Goal: Information Seeking & Learning: Learn about a topic

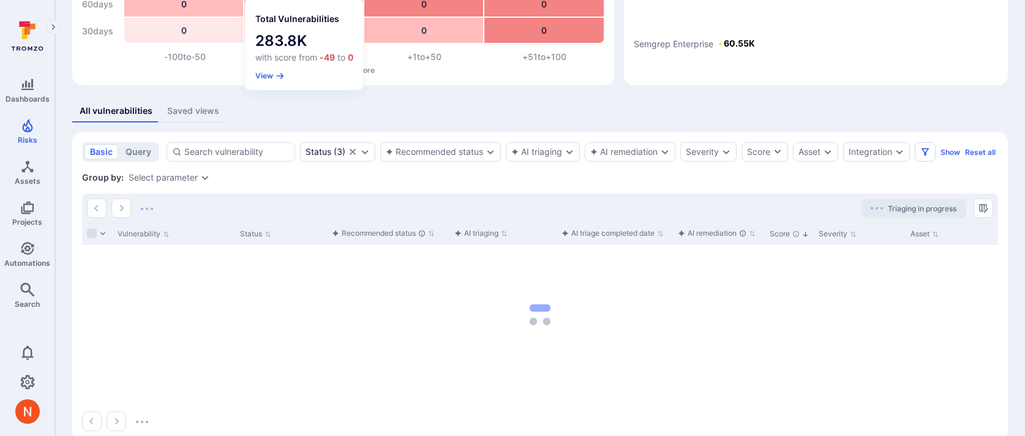
scroll to position [152, 0]
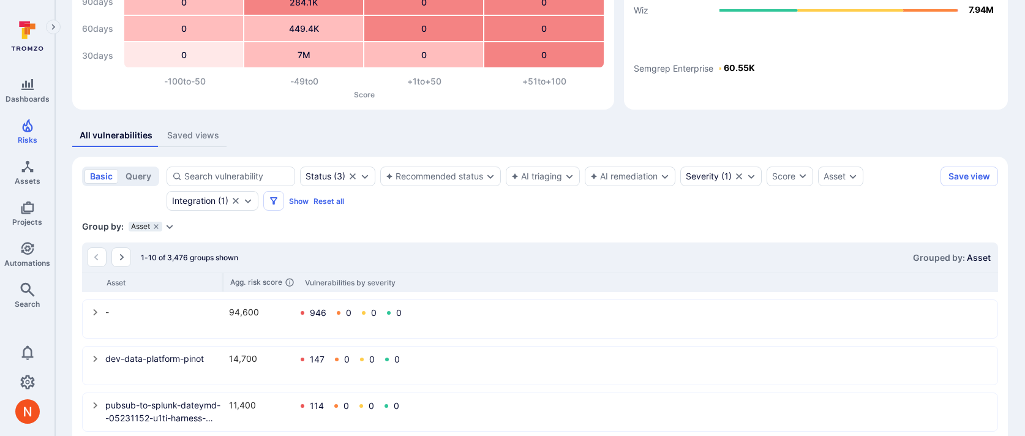
scroll to position [136, 0]
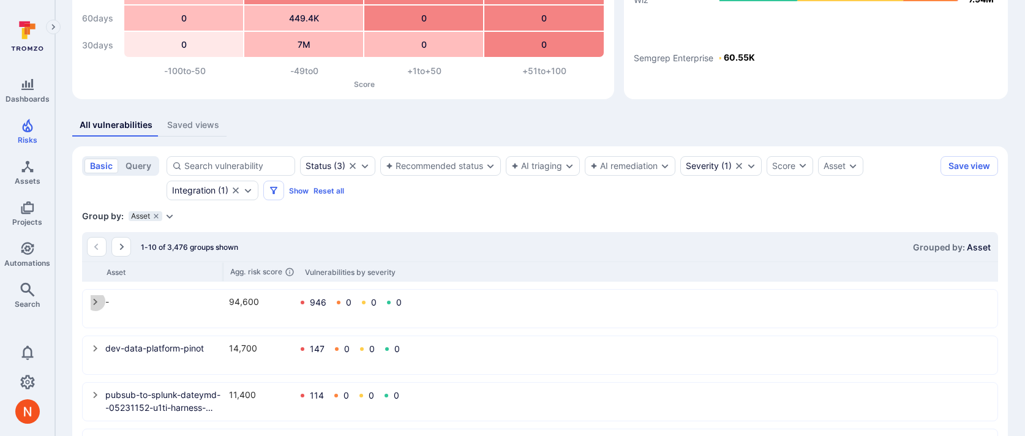
click at [94, 298] on icon "select group" at bounding box center [96, 302] width 10 height 10
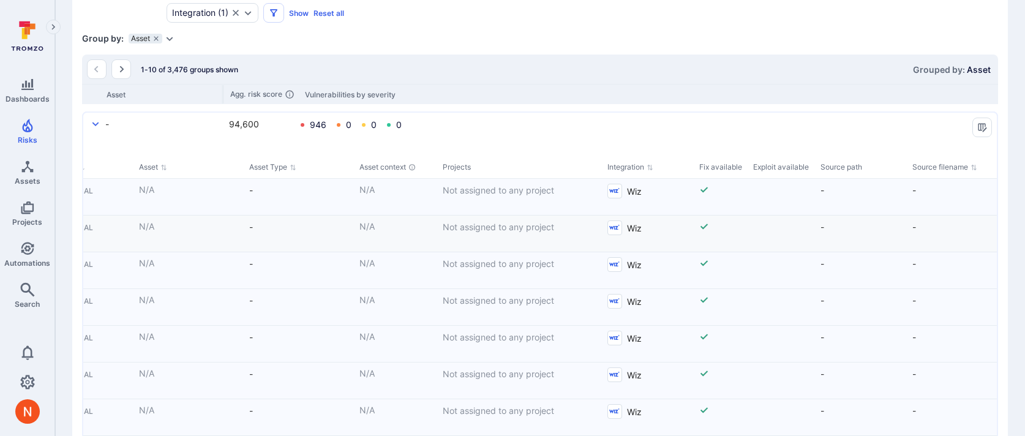
scroll to position [0, 0]
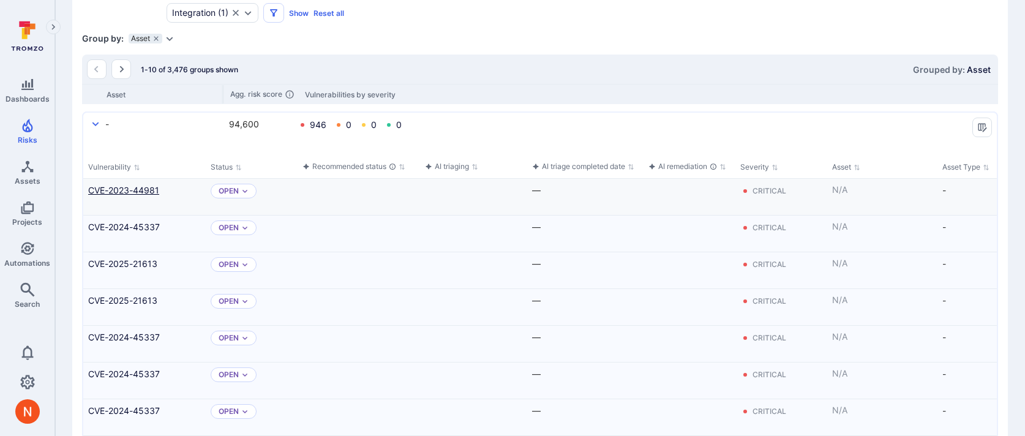
click at [119, 185] on link "CVE-2023-44981" at bounding box center [144, 190] width 113 height 13
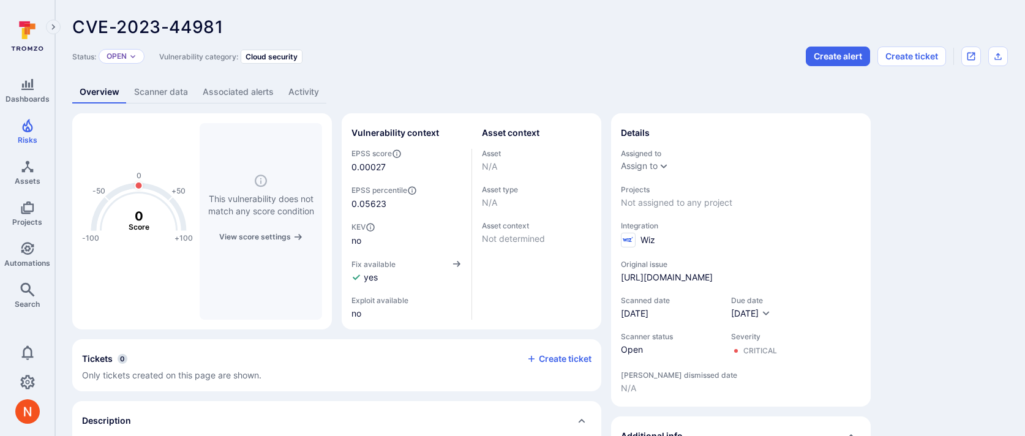
click at [154, 91] on link "Scanner data" at bounding box center [161, 92] width 69 height 23
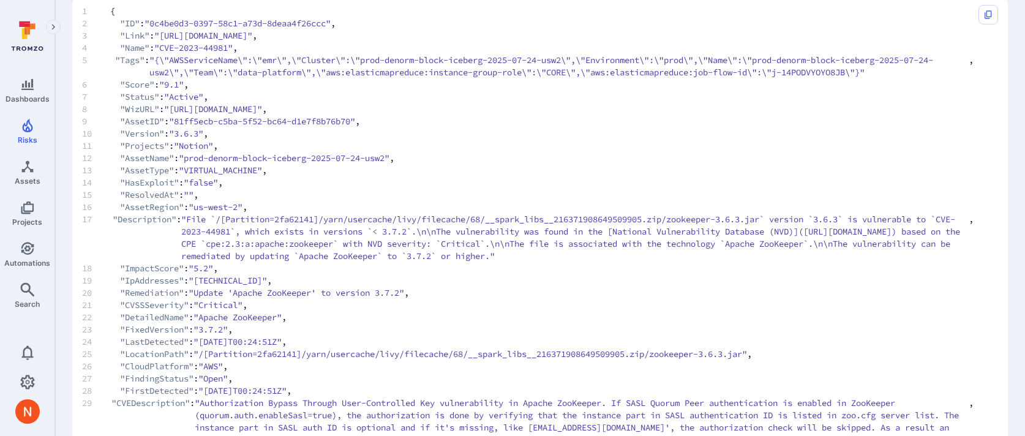
scroll to position [119, 0]
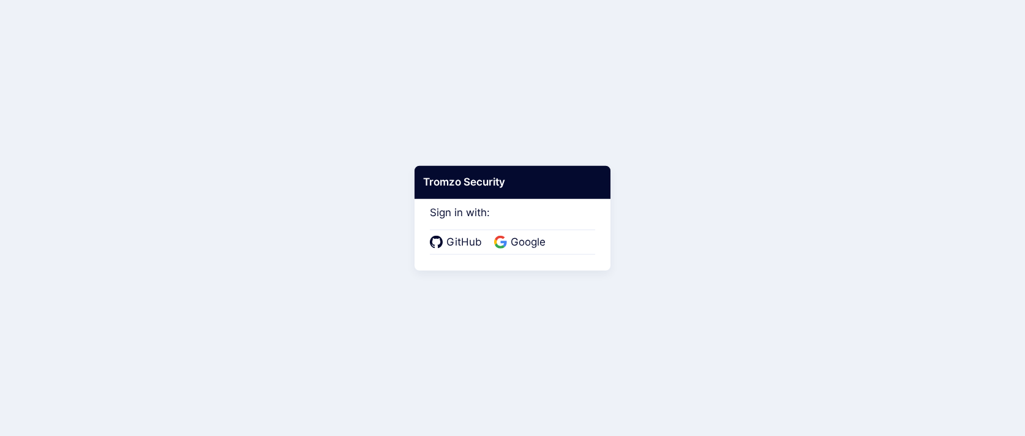
click at [524, 233] on div "GitHub Google" at bounding box center [512, 243] width 165 height 26
click at [520, 236] on span "Google" at bounding box center [528, 242] width 42 height 16
